Goal: Check status: Check status

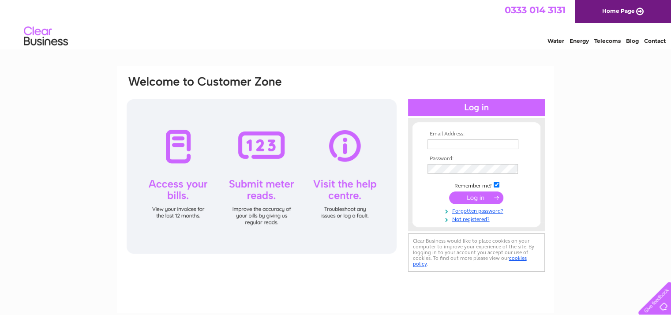
click at [432, 144] on input "text" at bounding box center [473, 144] width 91 height 10
click at [432, 144] on input "r" at bounding box center [474, 144] width 92 height 11
type input "robertjameswillis@yahoo.co.uk"
click at [480, 195] on input "submit" at bounding box center [476, 198] width 54 height 12
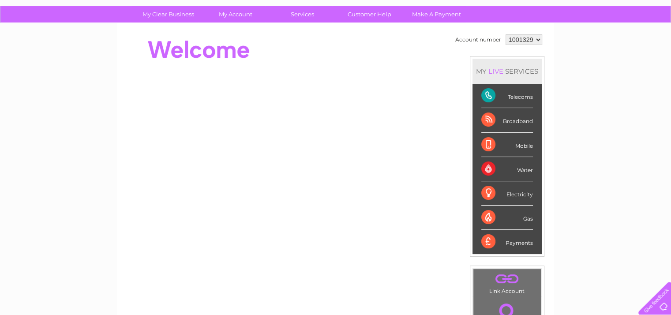
scroll to position [61, 0]
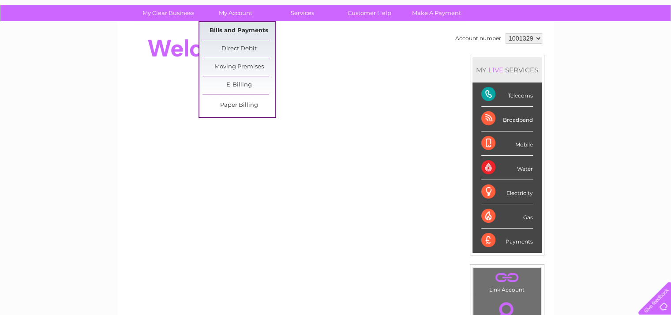
click at [233, 26] on link "Bills and Payments" at bounding box center [239, 31] width 73 height 18
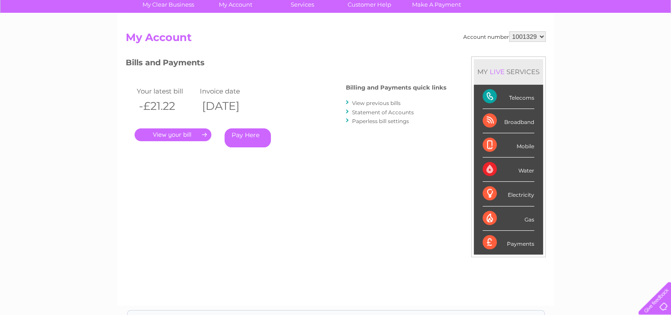
scroll to position [72, 0]
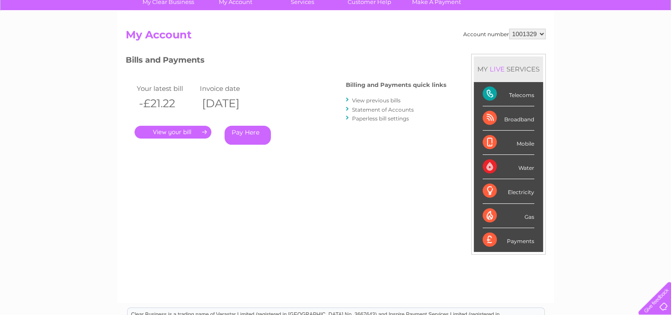
click at [165, 129] on link "." at bounding box center [173, 132] width 77 height 13
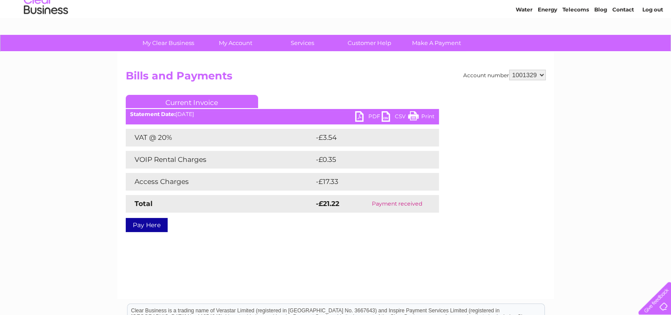
scroll to position [28, 0]
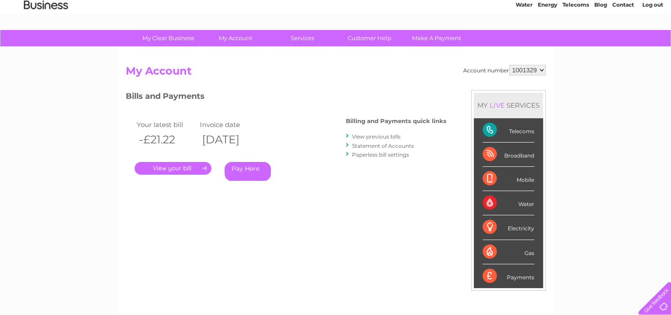
scroll to position [35, 0]
